Goal: Task Accomplishment & Management: Manage account settings

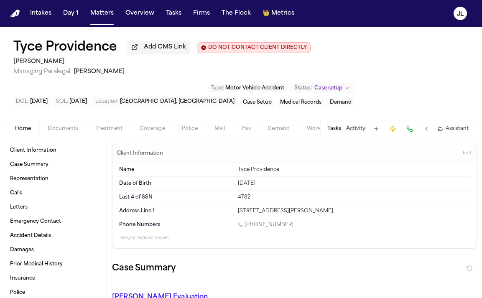
click at [72, 132] on span "Documents" at bounding box center [63, 128] width 31 height 7
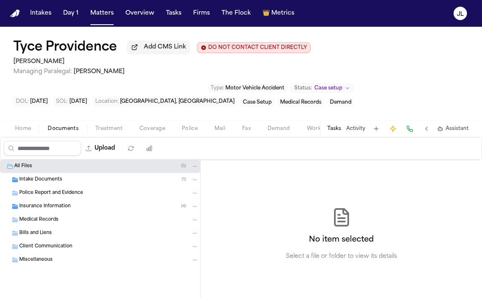
click at [56, 206] on span "Insurance Information" at bounding box center [44, 206] width 51 height 7
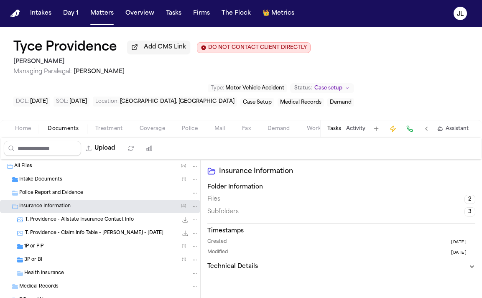
click at [56, 250] on div "1P or PIP ( 1 )" at bounding box center [111, 247] width 174 height 8
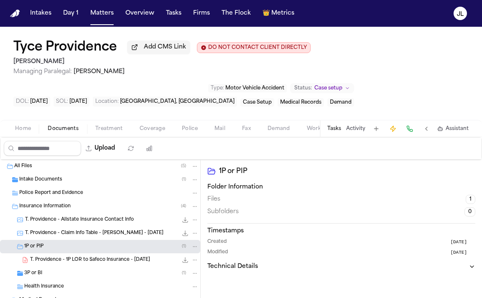
click at [70, 260] on span "T. Providence - 1P LOR to Safeco Insurance - 9.23.25" at bounding box center [90, 260] width 120 height 7
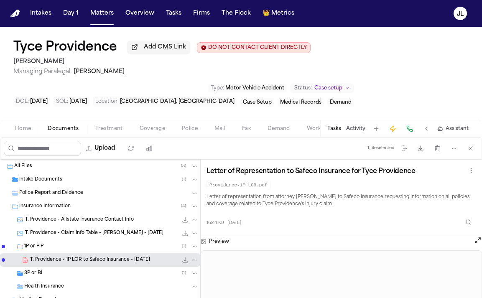
click at [184, 261] on icon "File: T. Providence - 1P LOR to Safeco Insurance - 9.23.25" at bounding box center [185, 260] width 7 height 7
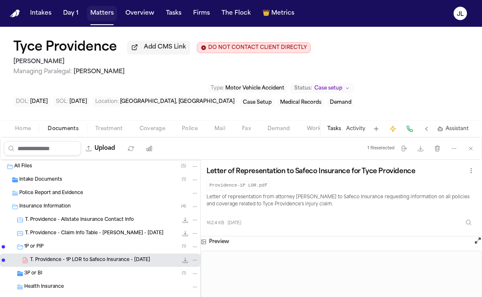
click at [101, 15] on button "Matters" at bounding box center [102, 13] width 30 height 15
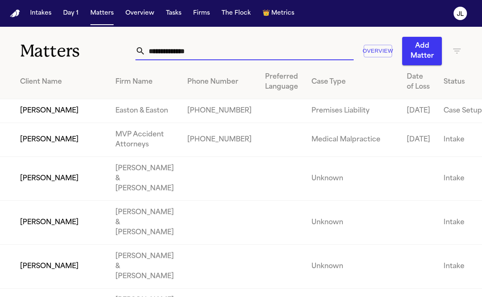
click at [175, 50] on input "text" at bounding box center [249, 51] width 208 height 18
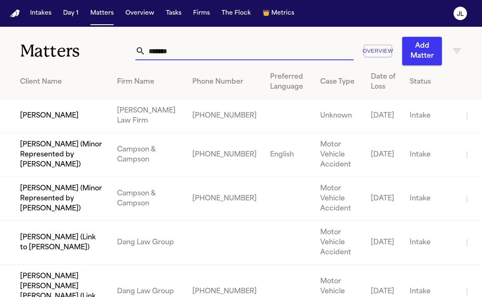
type input "*******"
click at [65, 119] on td "Esad Mackic" at bounding box center [55, 116] width 110 height 34
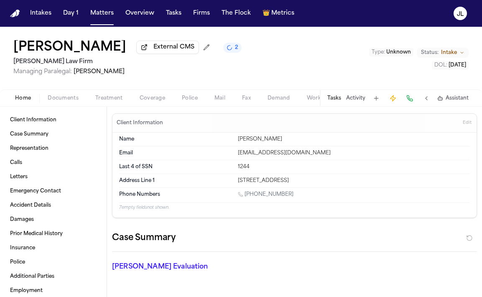
click at [145, 96] on span "Coverage" at bounding box center [153, 98] width 26 height 7
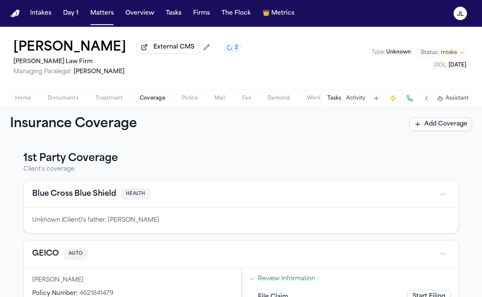
click at [64, 103] on span "button" at bounding box center [63, 102] width 41 height 1
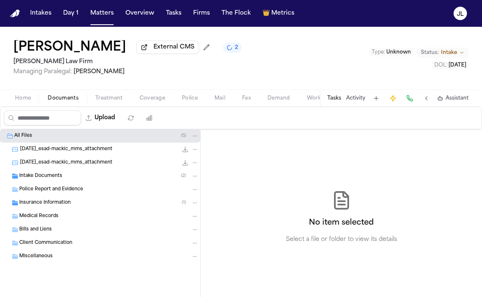
click at [52, 191] on span "Police Report and Evidence" at bounding box center [51, 189] width 64 height 7
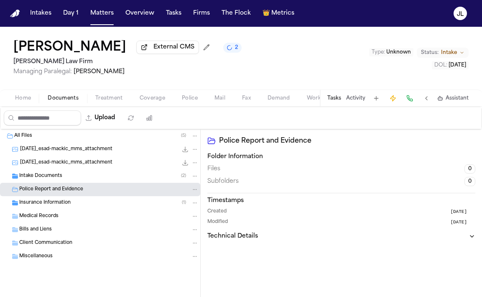
click at [74, 180] on div "Intake Documents ( 2 )" at bounding box center [108, 176] width 179 height 8
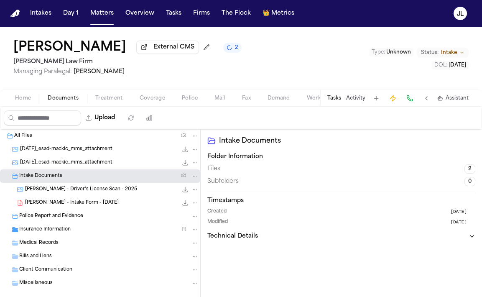
click at [82, 214] on div "Police Report and Evidence" at bounding box center [100, 215] width 200 height 13
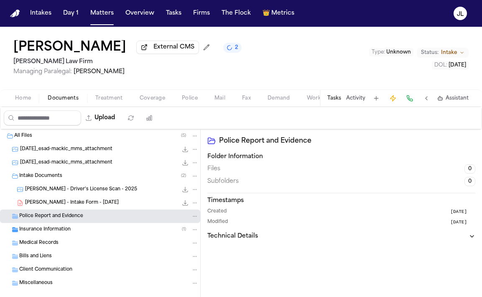
click at [94, 231] on div "Insurance Information ( 1 )" at bounding box center [108, 230] width 179 height 8
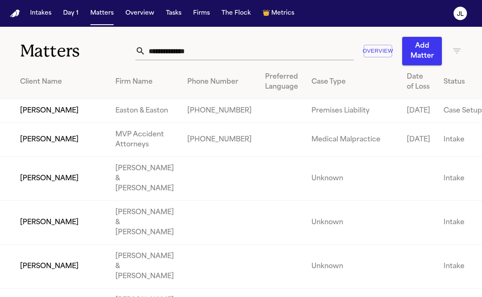
click at [187, 54] on input "text" at bounding box center [249, 51] width 208 height 18
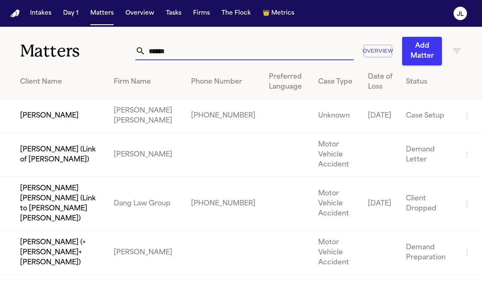
type input "******"
click at [46, 126] on td "[PERSON_NAME]" at bounding box center [53, 116] width 107 height 34
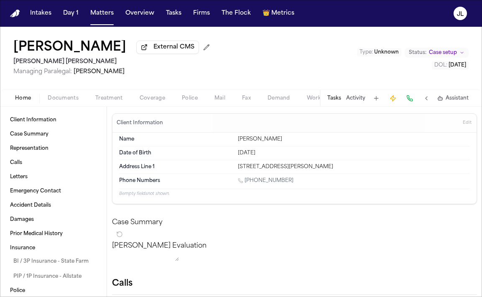
click at [71, 99] on span "Documents" at bounding box center [63, 98] width 31 height 7
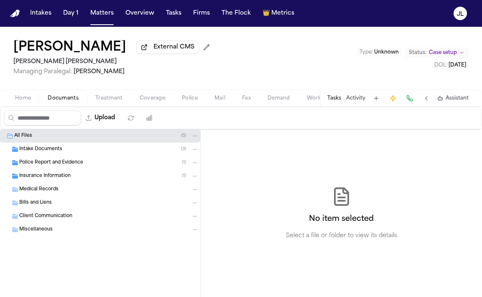
click at [66, 176] on span "Insurance Information" at bounding box center [44, 176] width 51 height 7
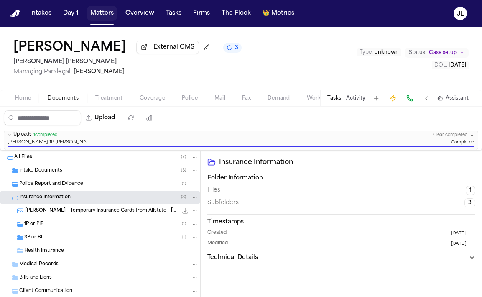
click at [98, 17] on button "Matters" at bounding box center [102, 13] width 30 height 15
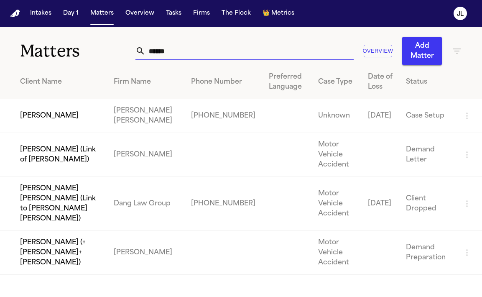
drag, startPoint x: 179, startPoint y: 51, endPoint x: 117, endPoint y: 48, distance: 62.0
click at [119, 48] on div "Matters ****** Overview Add Matter" at bounding box center [241, 46] width 482 height 38
click at [174, 18] on button "Tasks" at bounding box center [174, 13] width 22 height 15
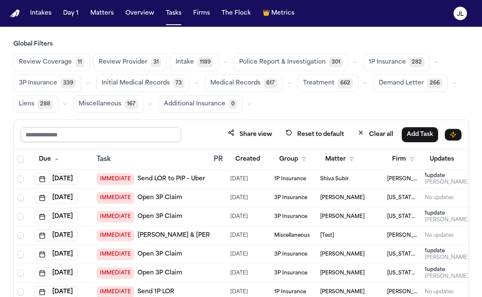
click at [92, 129] on input "text" at bounding box center [100, 134] width 161 height 15
type input "****"
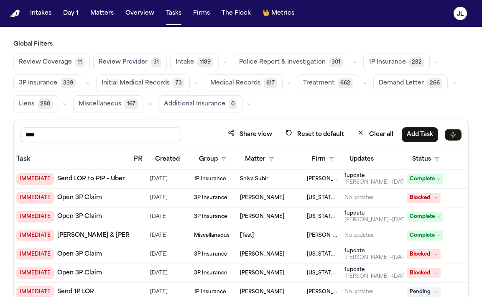
scroll to position [0, 137]
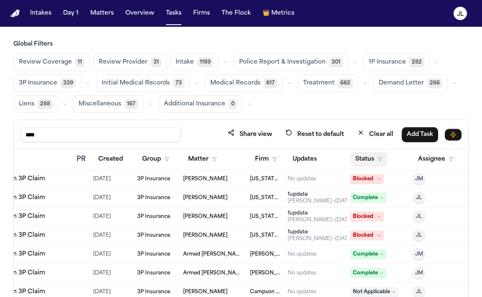
click at [372, 162] on button "Status" at bounding box center [368, 159] width 37 height 15
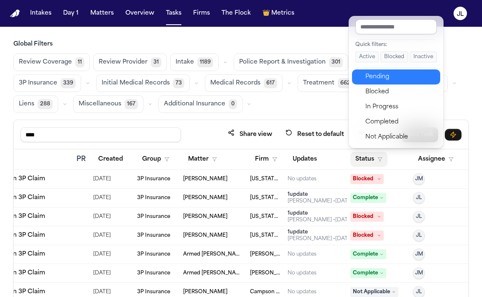
click at [398, 79] on div "Pending" at bounding box center [400, 77] width 70 height 10
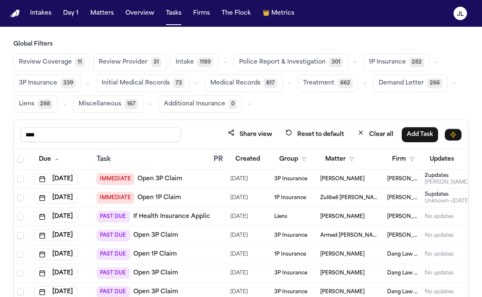
scroll to position [0, 137]
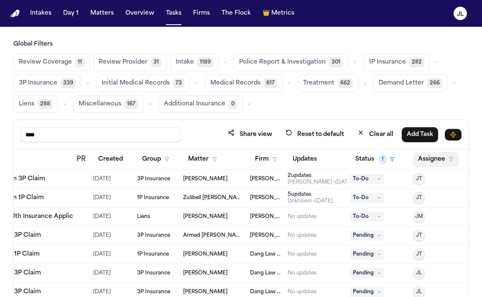
click at [427, 160] on button "Assignee" at bounding box center [436, 159] width 46 height 15
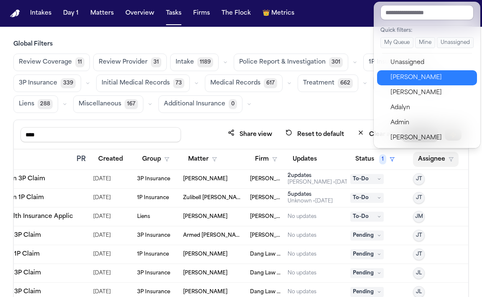
click at [414, 76] on div "Julie Lopez" at bounding box center [431, 78] width 82 height 10
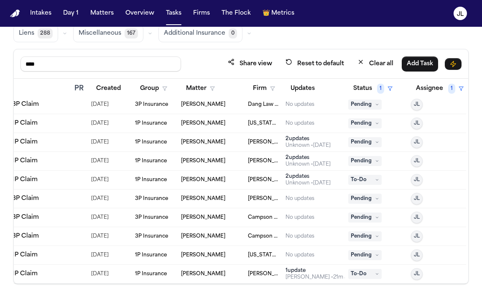
scroll to position [0, 139]
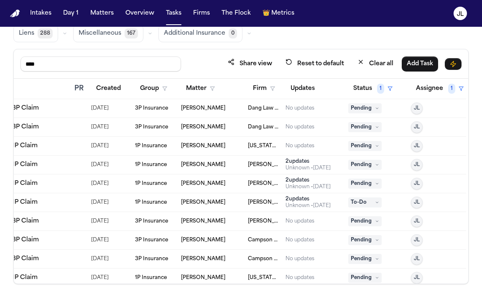
click at [365, 180] on span "Pending" at bounding box center [364, 184] width 33 height 10
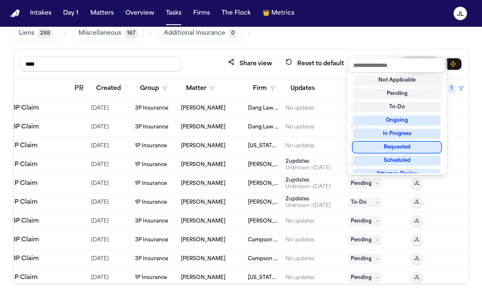
scroll to position [130, 0]
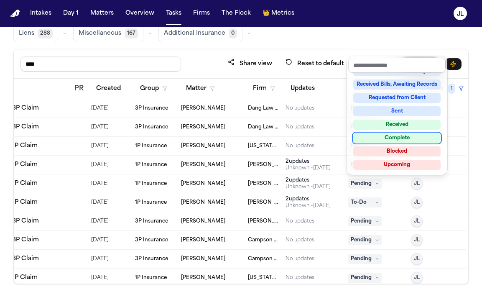
click at [400, 137] on div "Complete" at bounding box center [396, 138] width 87 height 10
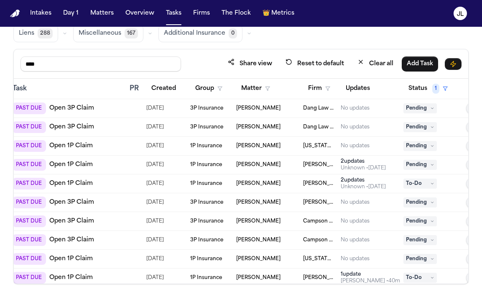
scroll to position [0, 0]
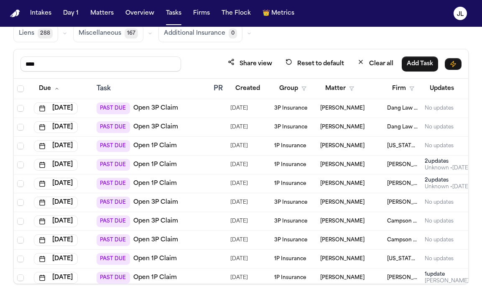
click at [144, 148] on link "Open 1P Claim" at bounding box center [154, 146] width 43 height 8
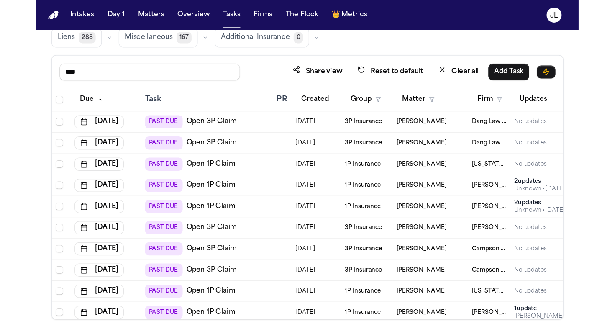
scroll to position [4, 0]
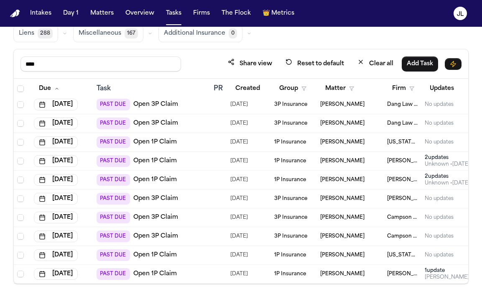
click at [149, 249] on div "PAST DUE Open 1P Claim" at bounding box center [137, 255] width 80 height 12
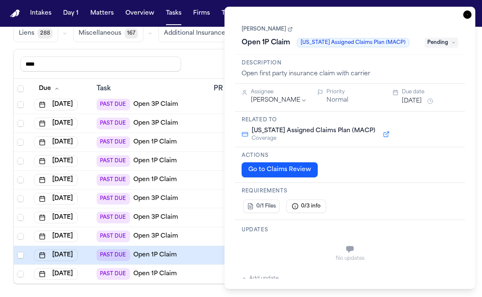
click at [271, 29] on link "Krystal Bynum" at bounding box center [267, 29] width 51 height 7
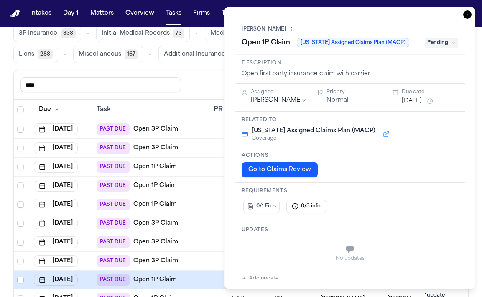
scroll to position [71, 0]
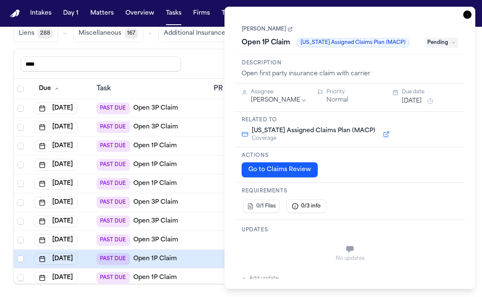
click at [469, 19] on div "**********" at bounding box center [349, 148] width 251 height 282
click at [468, 16] on icon "button" at bounding box center [467, 14] width 8 height 8
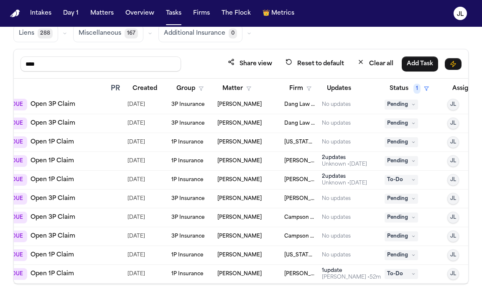
scroll to position [4, 139]
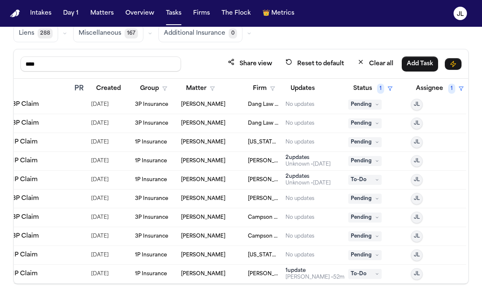
click at [377, 254] on icon at bounding box center [377, 255] width 4 height 4
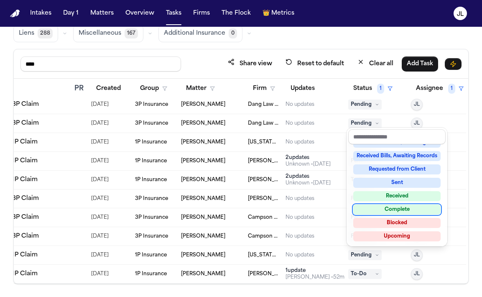
click at [403, 213] on div "Complete" at bounding box center [396, 209] width 87 height 10
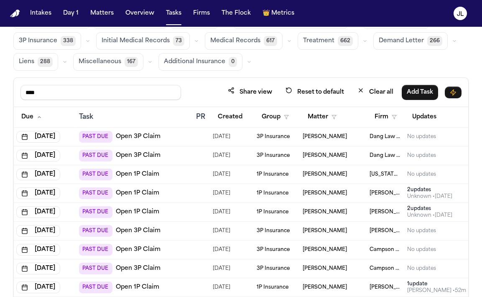
scroll to position [0, 0]
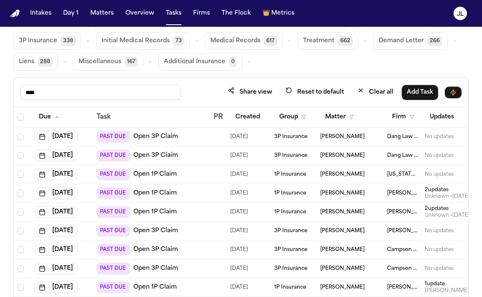
click at [166, 214] on link "Open 1P Claim" at bounding box center [154, 212] width 43 height 8
click at [434, 212] on div "Unknown • 5d ago" at bounding box center [447, 215] width 45 height 7
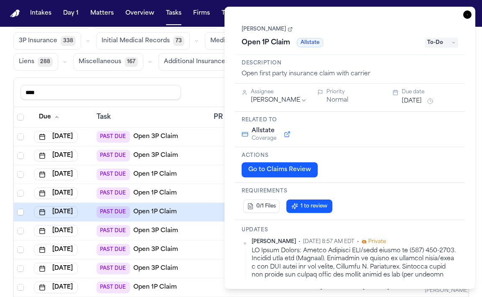
click at [441, 42] on span "To-Do" at bounding box center [441, 43] width 33 height 10
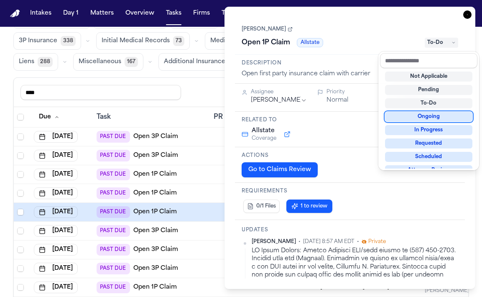
scroll to position [130, 0]
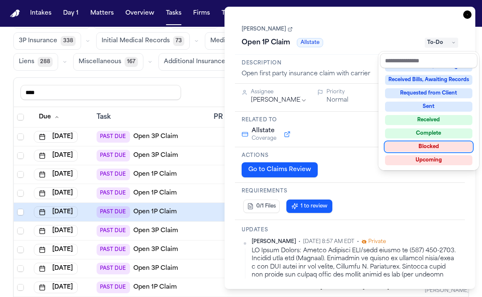
click at [425, 145] on div "Blocked" at bounding box center [428, 147] width 87 height 10
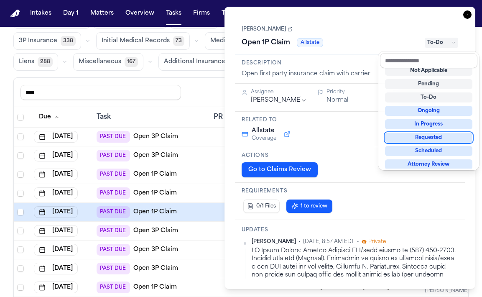
scroll to position [3, 0]
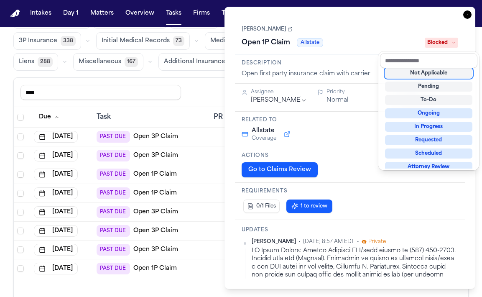
click at [469, 13] on div "**********" at bounding box center [349, 148] width 251 height 282
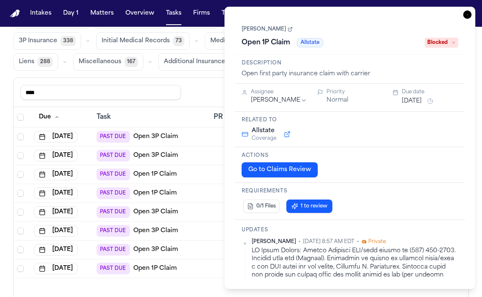
click at [467, 16] on icon "button" at bounding box center [467, 14] width 8 height 8
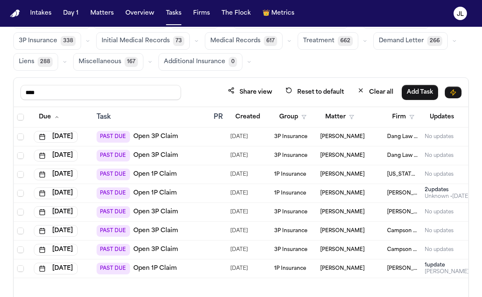
click at [140, 212] on link "Open 3P Claim" at bounding box center [155, 212] width 45 height 8
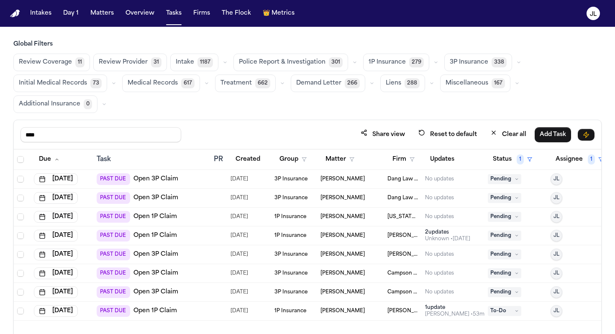
scroll to position [47, 0]
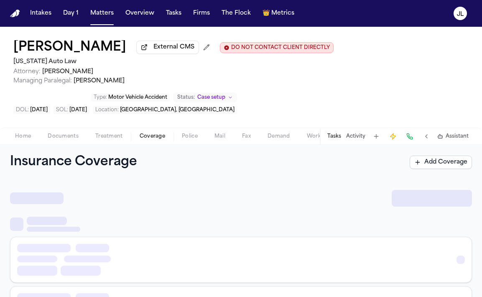
click at [160, 140] on span "Coverage" at bounding box center [153, 136] width 26 height 7
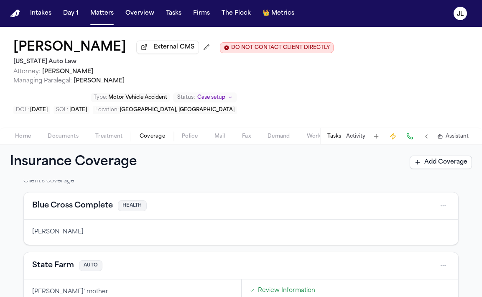
scroll to position [45, 0]
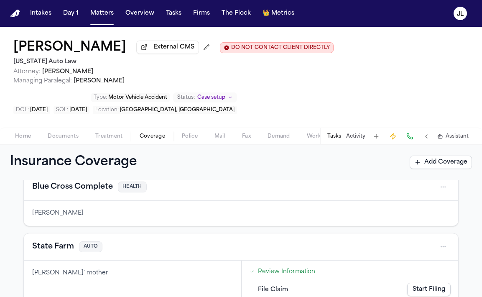
click at [62, 252] on button "State Farm" at bounding box center [53, 247] width 42 height 12
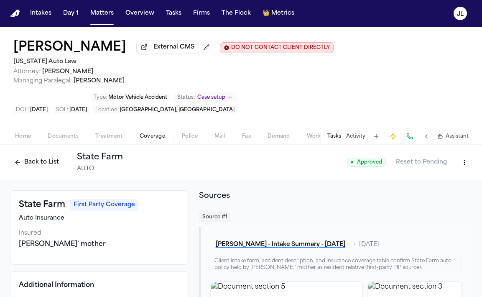
click at [33, 144] on div "Home Documents Treatment Coverage Police Mail Fax Demand Workspaces Artifacts T…" at bounding box center [241, 136] width 482 height 17
click at [32, 144] on div "Home Documents Treatment Coverage Police Mail Fax Demand Workspaces Artifacts T…" at bounding box center [241, 136] width 482 height 17
click at [30, 141] on button "Home" at bounding box center [23, 136] width 33 height 10
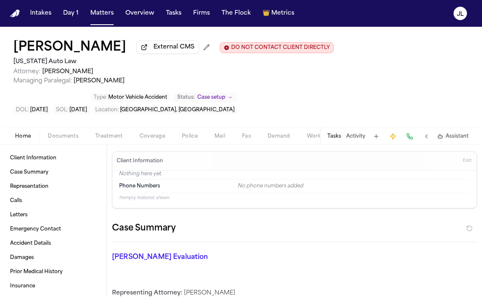
click at [71, 135] on span "Documents" at bounding box center [63, 136] width 31 height 7
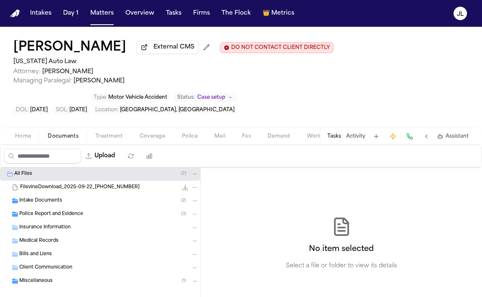
click at [65, 218] on span "Police Report and Evidence" at bounding box center [51, 214] width 64 height 7
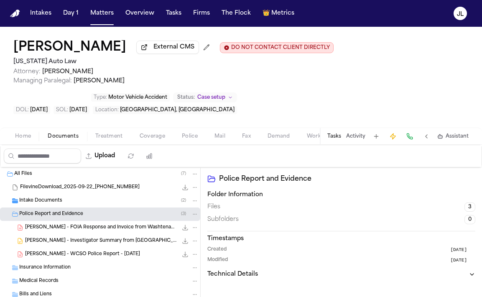
click at [65, 227] on span "M. Jones - FOIA Response and Invoice from Washtenaw County Sheriff's Office - 9…" at bounding box center [101, 227] width 153 height 7
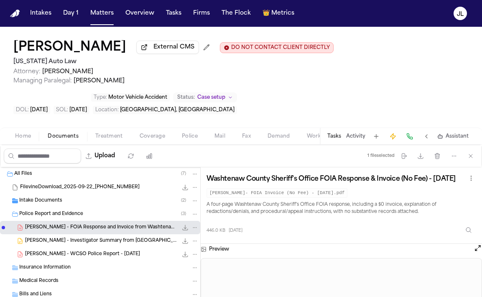
click at [54, 266] on span "Insurance Information" at bounding box center [44, 267] width 51 height 7
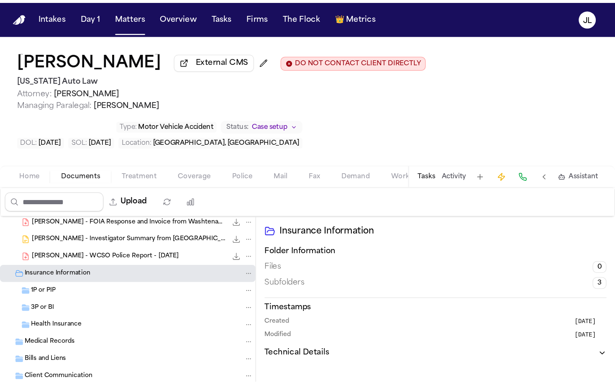
scroll to position [56, 0]
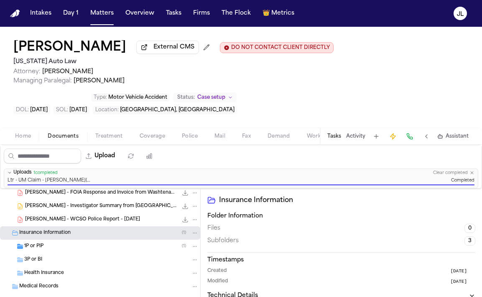
click at [43, 246] on span "1P or PIP" at bounding box center [33, 246] width 19 height 7
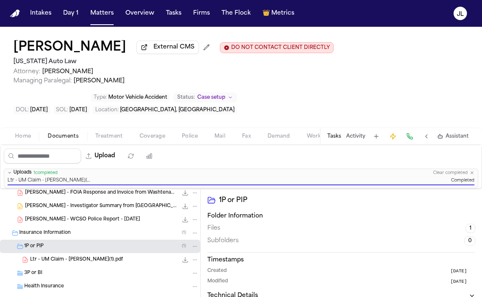
click at [56, 261] on span "Ltr - UM Claim - Malisha Jones(1).pdf" at bounding box center [76, 259] width 93 height 7
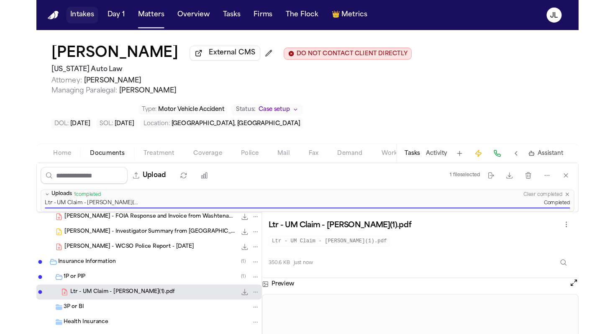
scroll to position [0, 0]
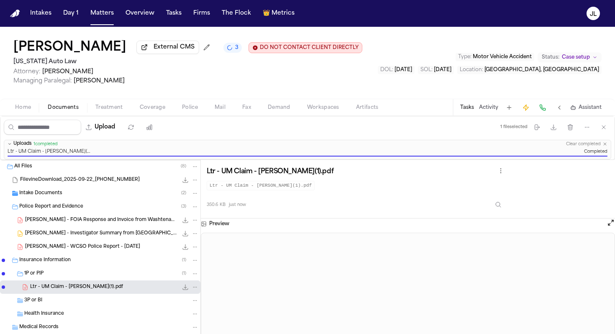
click at [158, 109] on span "Coverage" at bounding box center [153, 107] width 26 height 7
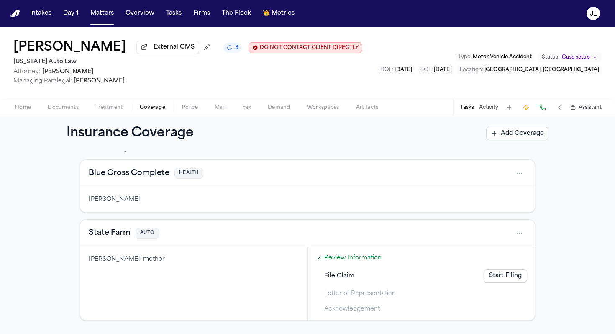
scroll to position [84, 0]
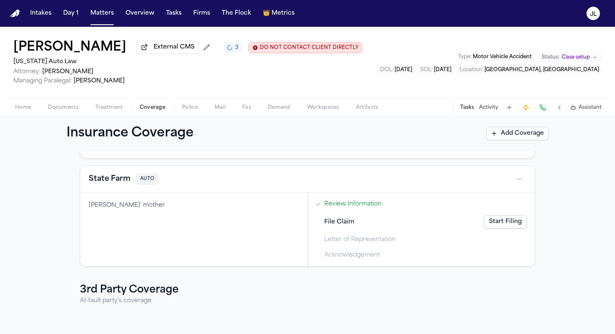
click at [482, 225] on link "Start Filing" at bounding box center [504, 221] width 43 height 13
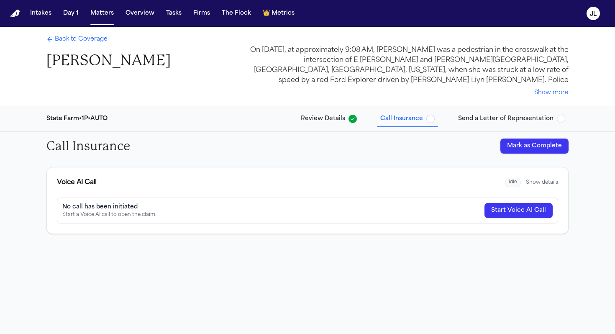
click at [482, 143] on button "Mark as Complete" at bounding box center [534, 145] width 68 height 15
click at [482, 117] on span "Send a Letter of Representation" at bounding box center [505, 119] width 95 height 8
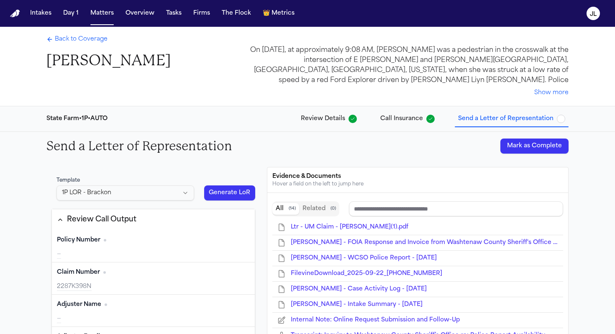
click at [482, 141] on button "Mark as Complete" at bounding box center [534, 145] width 68 height 15
click at [68, 41] on span "Back to Coverage" at bounding box center [81, 39] width 53 height 8
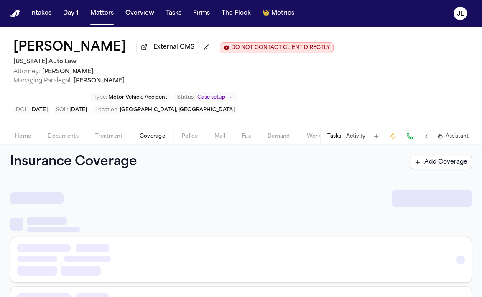
click at [156, 140] on span "Coverage" at bounding box center [153, 136] width 26 height 7
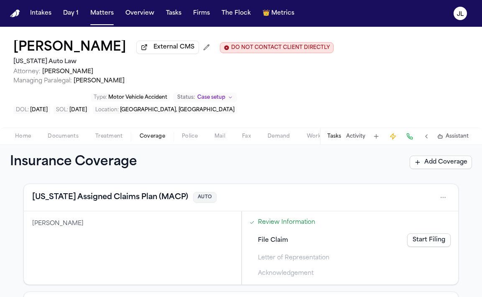
scroll to position [91, 0]
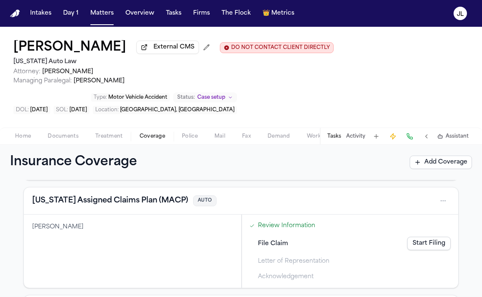
click at [163, 204] on button "[US_STATE] Assigned Claims Plan (MACP)" at bounding box center [110, 201] width 156 height 12
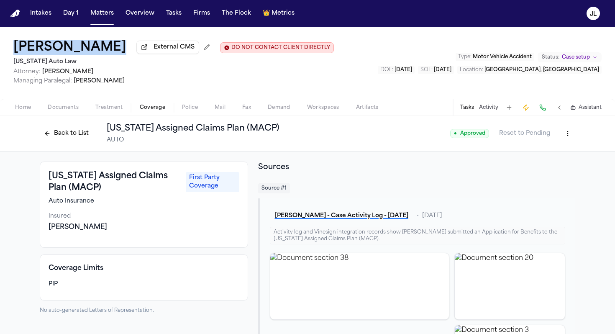
drag, startPoint x: 109, startPoint y: 50, endPoint x: 11, endPoint y: 50, distance: 97.8
click at [10, 50] on div "Krystal Bynum External CMS DO NOT CONTACT CLIENT DIRECTLY DO NOT CONTACT Michig…" at bounding box center [307, 63] width 615 height 72
copy h1 "[PERSON_NAME]"
click at [55, 131] on button "Back to List" at bounding box center [66, 133] width 53 height 13
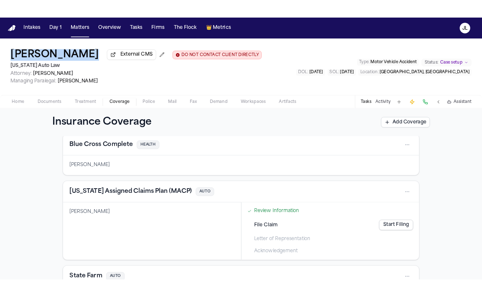
scroll to position [56, 0]
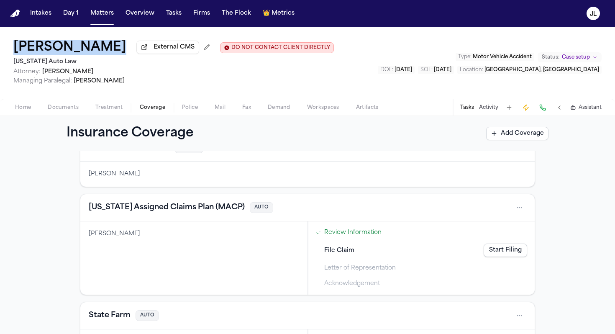
click at [482, 248] on link "Start Filing" at bounding box center [504, 249] width 43 height 13
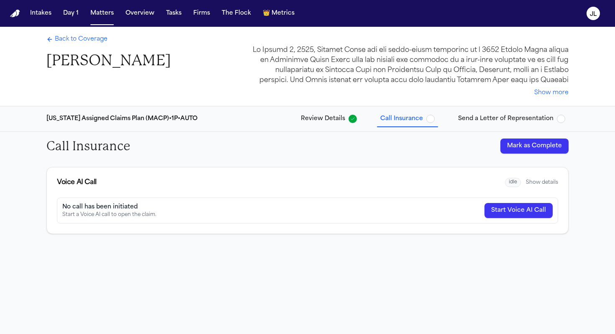
click at [482, 145] on button "Mark as Complete" at bounding box center [534, 145] width 68 height 15
click at [482, 112] on button "Send a Letter of Representation" at bounding box center [511, 118] width 114 height 15
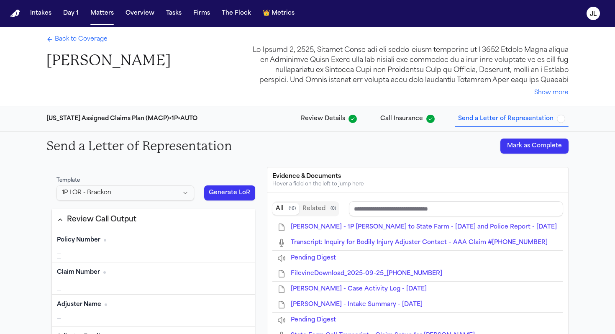
click at [482, 144] on button "Mark as Complete" at bounding box center [534, 145] width 68 height 15
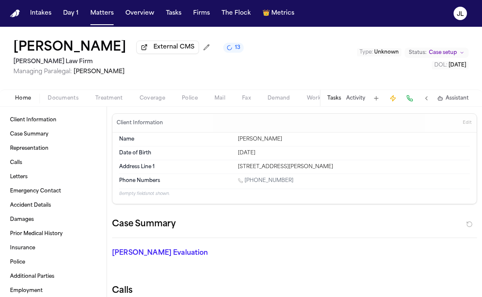
click at [66, 100] on span "Documents" at bounding box center [63, 98] width 31 height 7
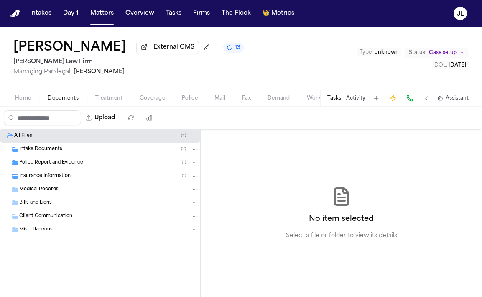
click at [55, 180] on span "Insurance Information" at bounding box center [44, 176] width 51 height 7
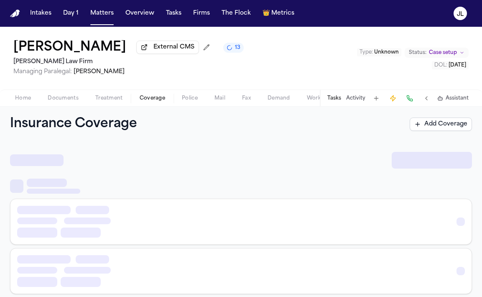
click at [153, 102] on span "Coverage" at bounding box center [153, 98] width 26 height 7
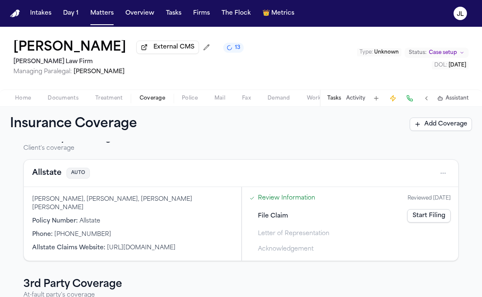
scroll to position [11, 0]
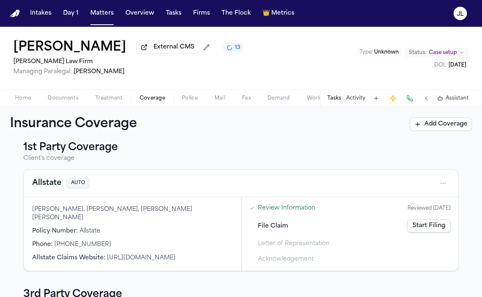
click at [46, 190] on div "Allstate AUTO" at bounding box center [241, 182] width 418 height 13
click at [48, 183] on button "Allstate" at bounding box center [46, 183] width 29 height 12
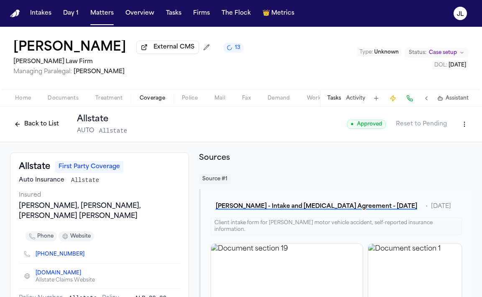
click at [31, 122] on button "Back to List" at bounding box center [36, 123] width 53 height 13
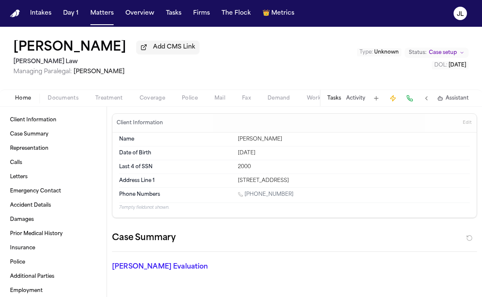
click at [69, 101] on span "Documents" at bounding box center [63, 98] width 31 height 7
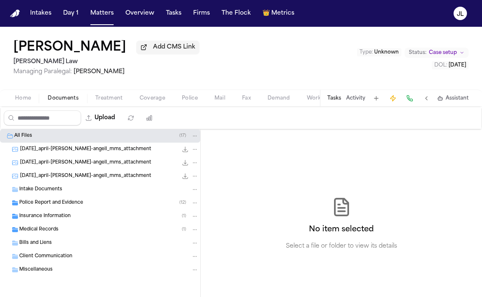
click at [54, 213] on div "Insurance Information ( 1 )" at bounding box center [100, 215] width 200 height 13
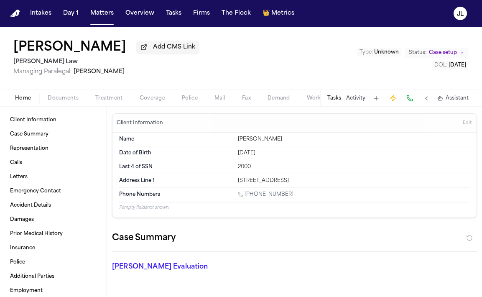
click at [157, 105] on div "Home Documents Treatment Coverage Police Mail Fax Demand Workspaces Artifacts T…" at bounding box center [241, 97] width 482 height 17
click at [157, 102] on span "Coverage" at bounding box center [153, 98] width 26 height 7
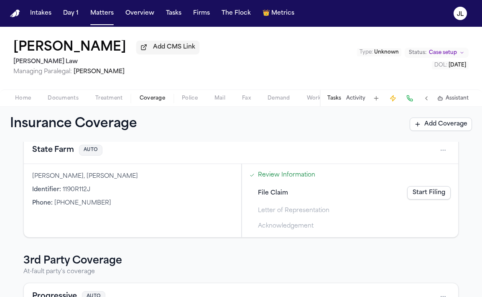
scroll to position [84, 0]
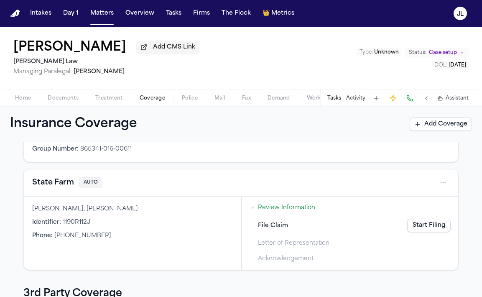
click at [56, 182] on button "State Farm" at bounding box center [53, 183] width 42 height 12
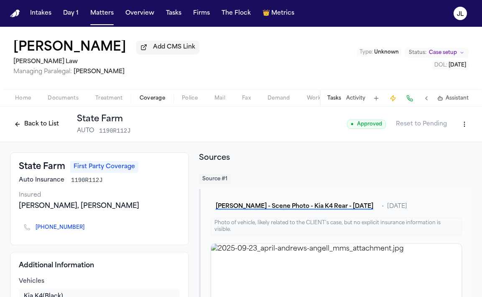
click at [38, 118] on div "Back to List State Farm AUTO 1190R112J" at bounding box center [70, 124] width 121 height 22
click at [38, 124] on button "Back to List" at bounding box center [36, 123] width 53 height 13
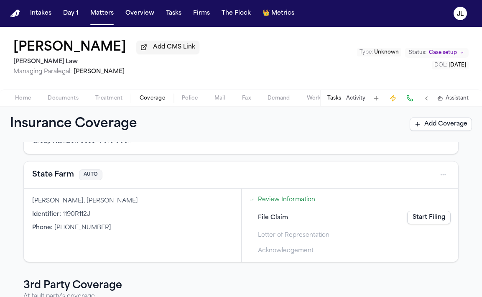
scroll to position [36, 0]
